Goal: Information Seeking & Learning: Learn about a topic

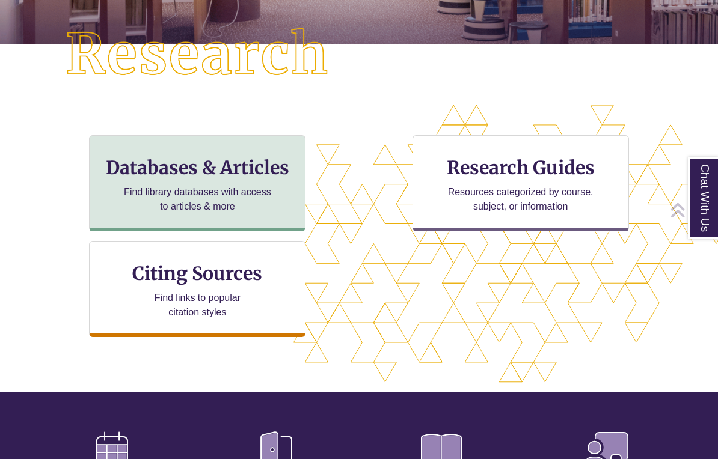
scroll to position [307, 0]
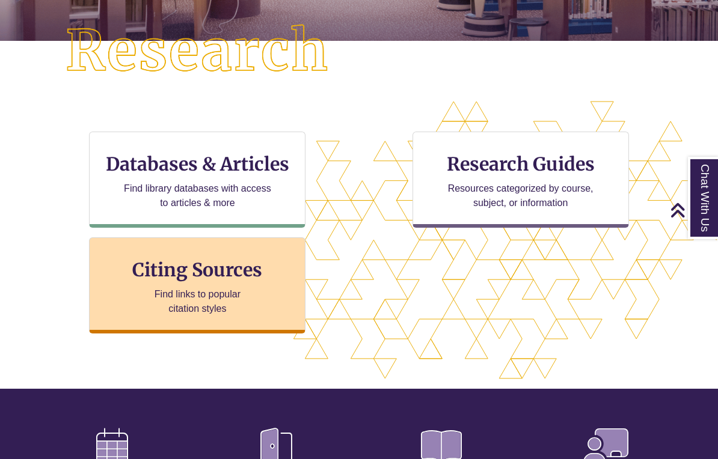
click at [250, 284] on div "Citing Sources Find links to popular citation styles" at bounding box center [197, 286] width 216 height 96
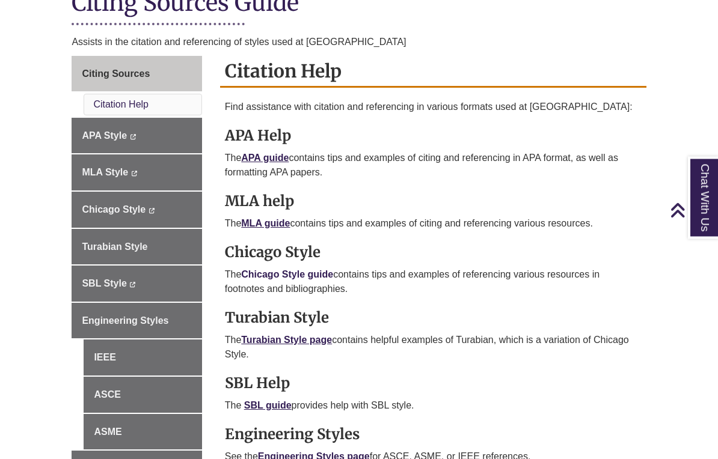
scroll to position [298, 0]
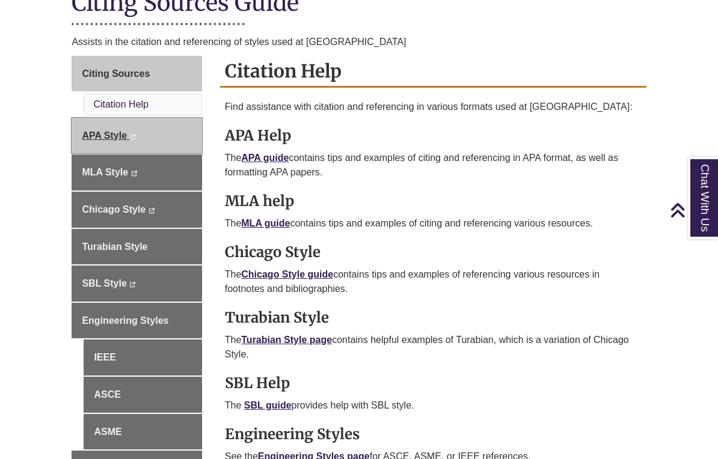
click at [113, 130] on span "APA Style" at bounding box center [104, 135] width 45 height 10
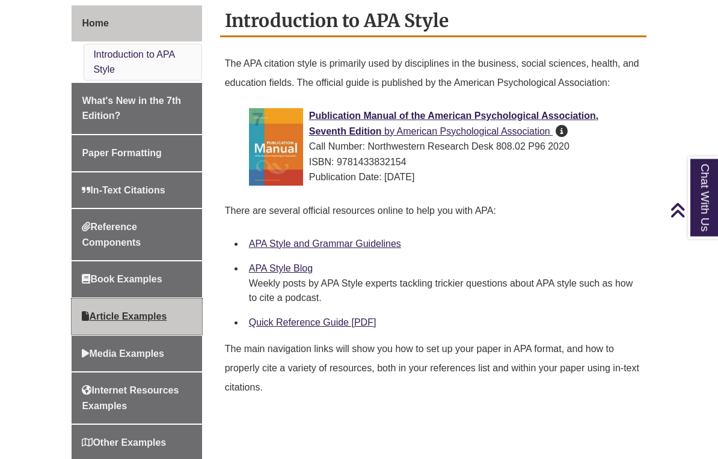
scroll to position [333, 0]
click at [124, 311] on span "Article Examples" at bounding box center [124, 316] width 85 height 10
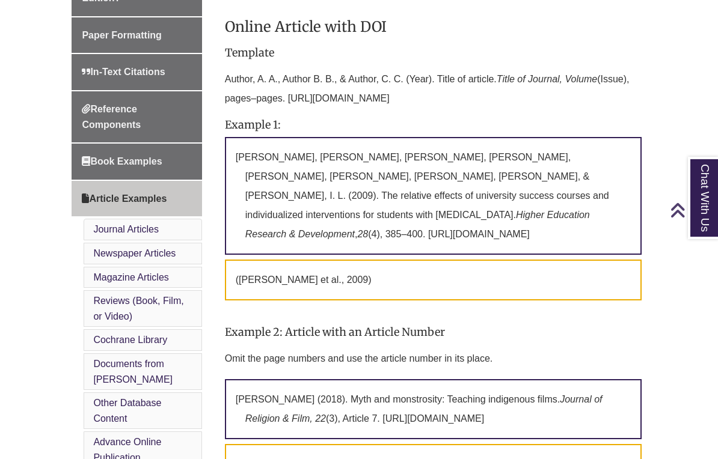
scroll to position [426, 0]
